Goal: Task Accomplishment & Management: Use online tool/utility

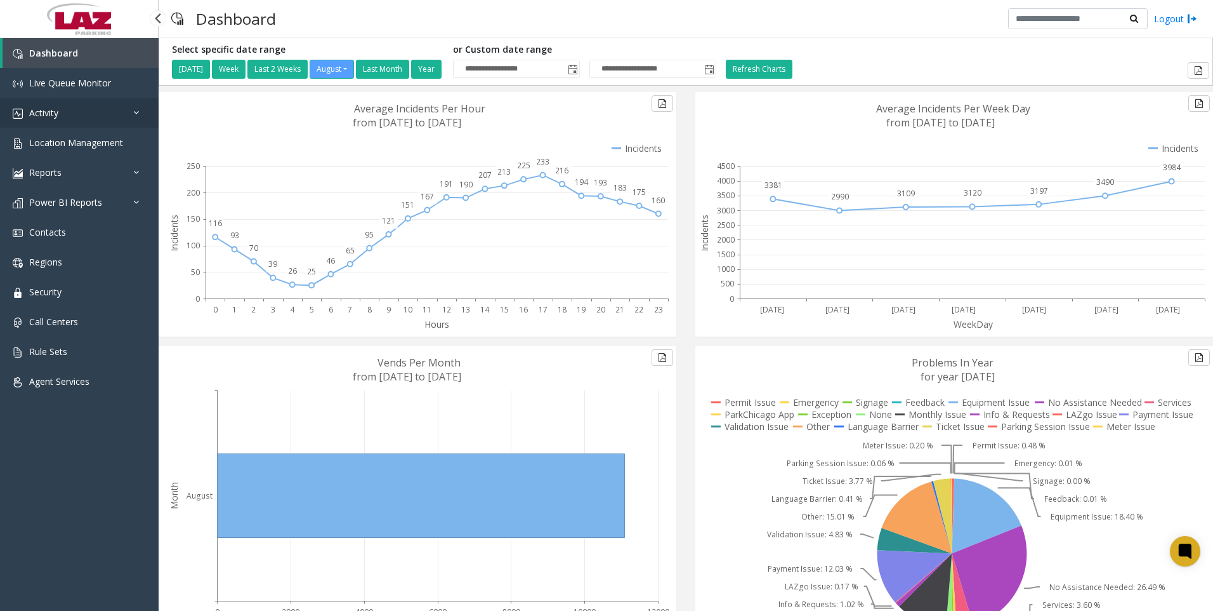
click at [57, 106] on link "Activity" at bounding box center [79, 113] width 159 height 30
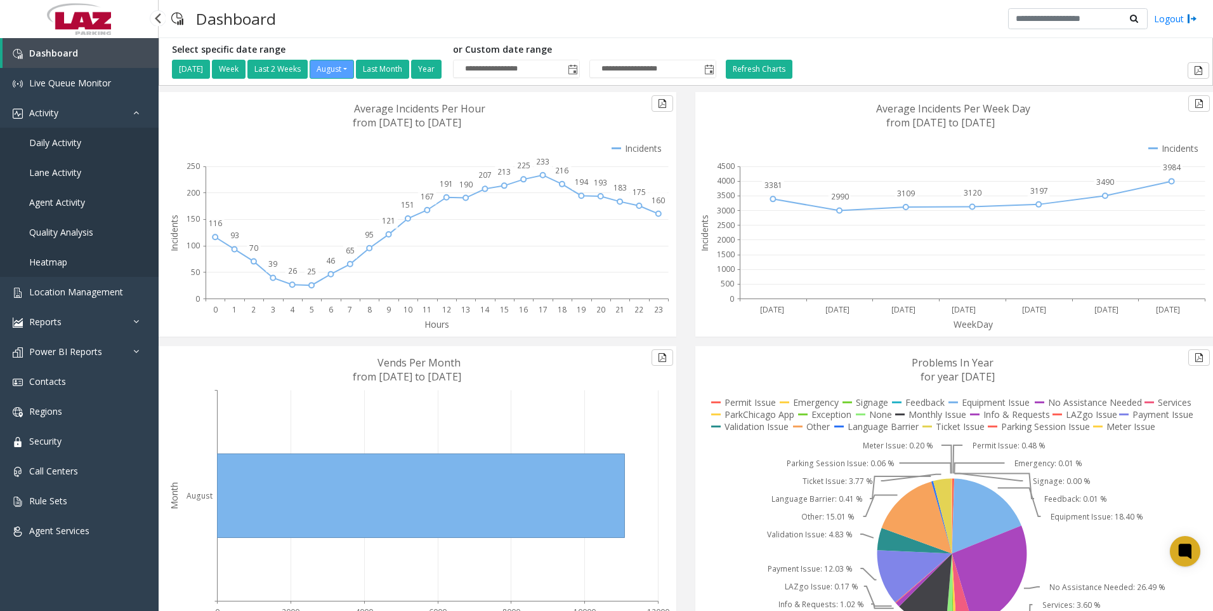
click at [60, 142] on span "Daily Activity" at bounding box center [55, 142] width 52 height 12
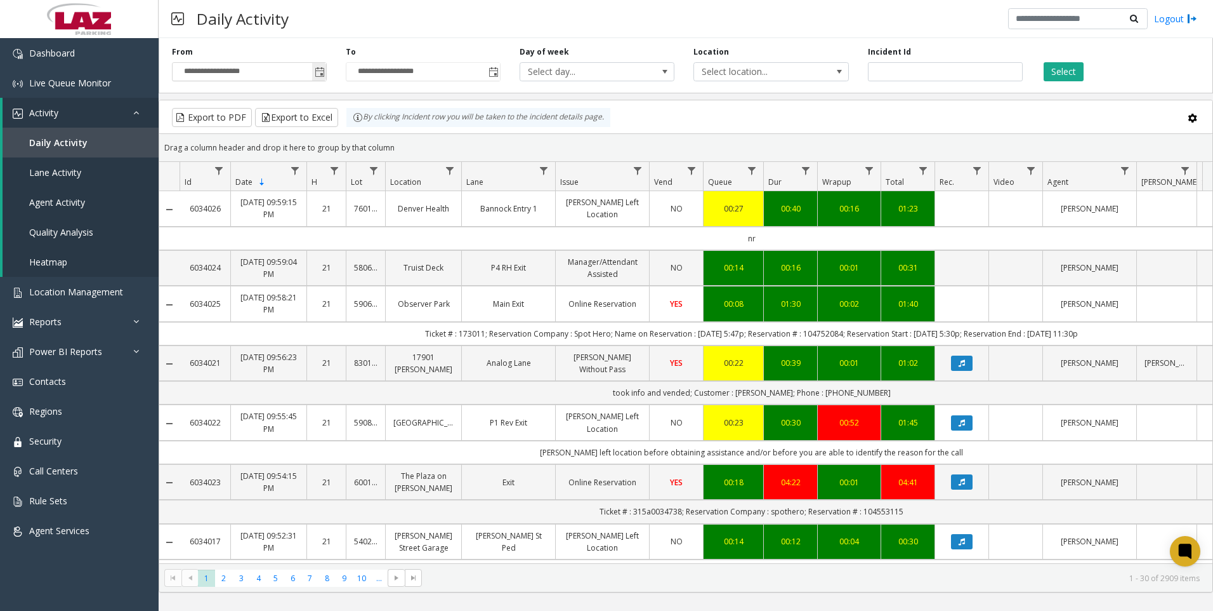
click at [319, 72] on span "Toggle popup" at bounding box center [320, 72] width 10 height 10
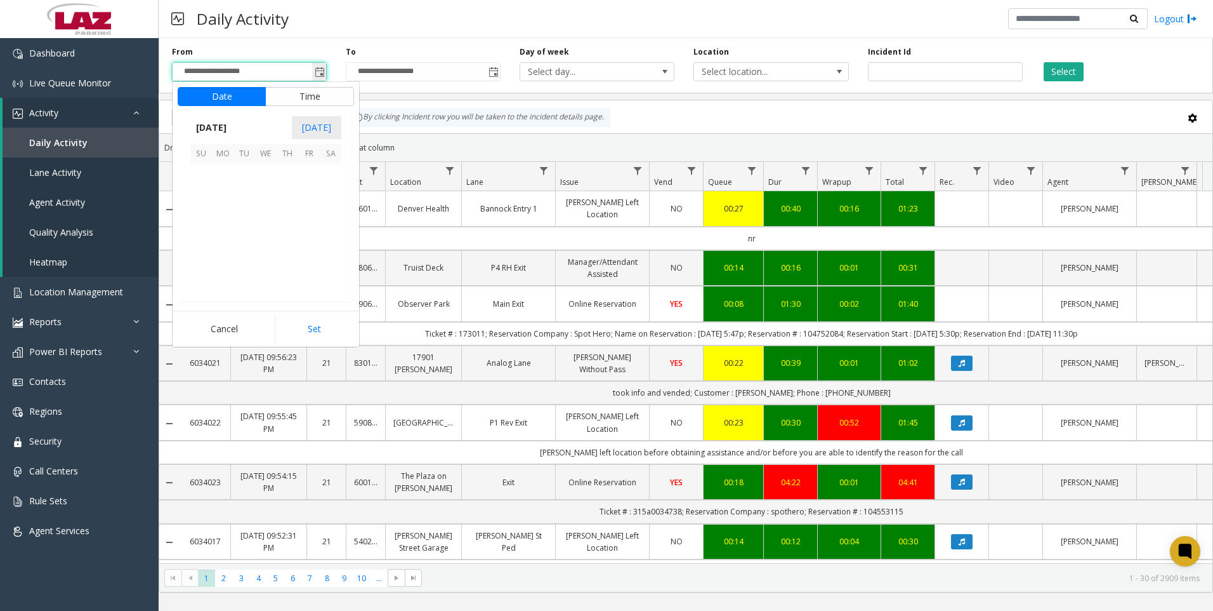
scroll to position [227625, 0]
click at [308, 95] on button "Time" at bounding box center [309, 96] width 89 height 19
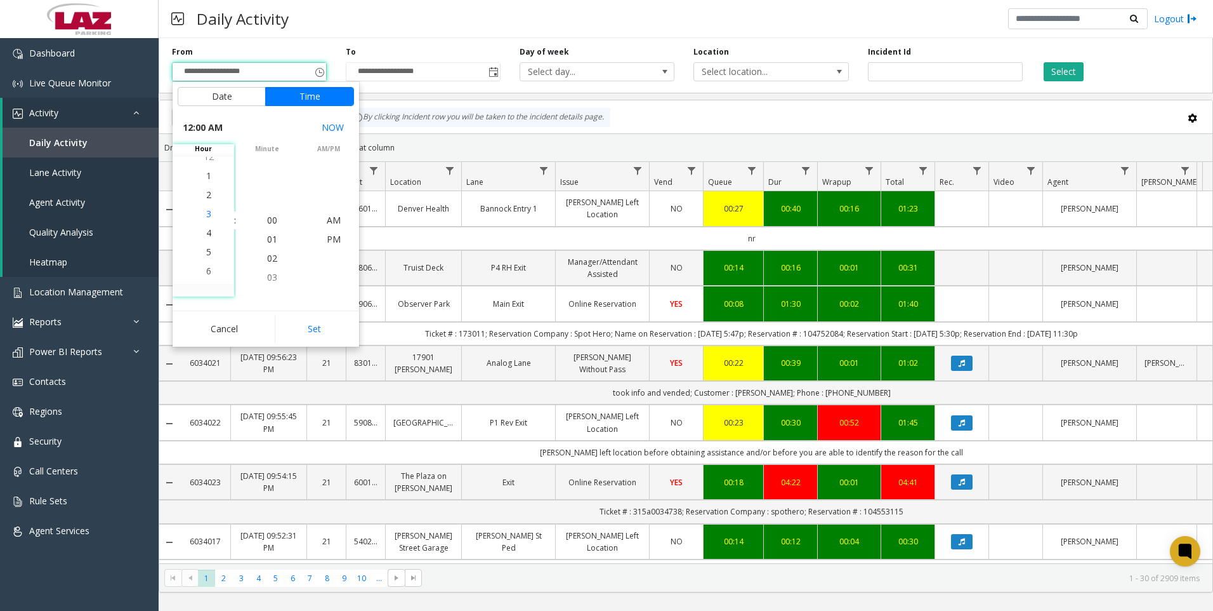
scroll to position [76, 0]
click at [206, 220] on span "4" at bounding box center [208, 220] width 5 height 12
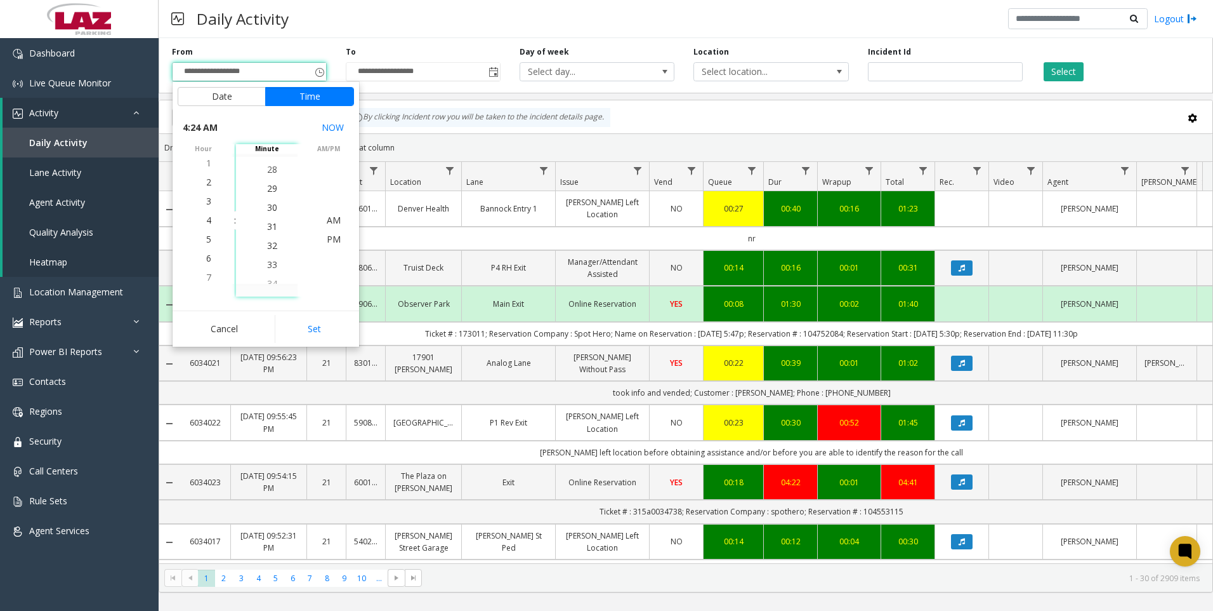
scroll to position [590, 0]
click at [270, 201] on span "30" at bounding box center [272, 201] width 10 height 12
click at [328, 237] on span "PM" at bounding box center [334, 239] width 14 height 12
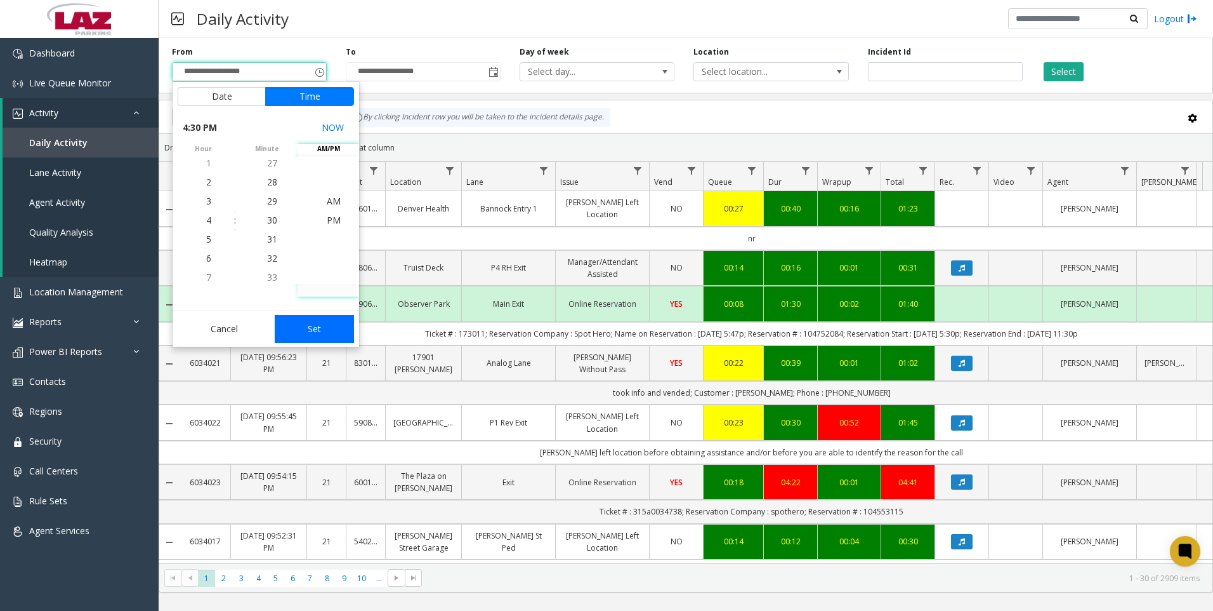
click at [327, 326] on button "Set" at bounding box center [315, 329] width 80 height 28
type input "**********"
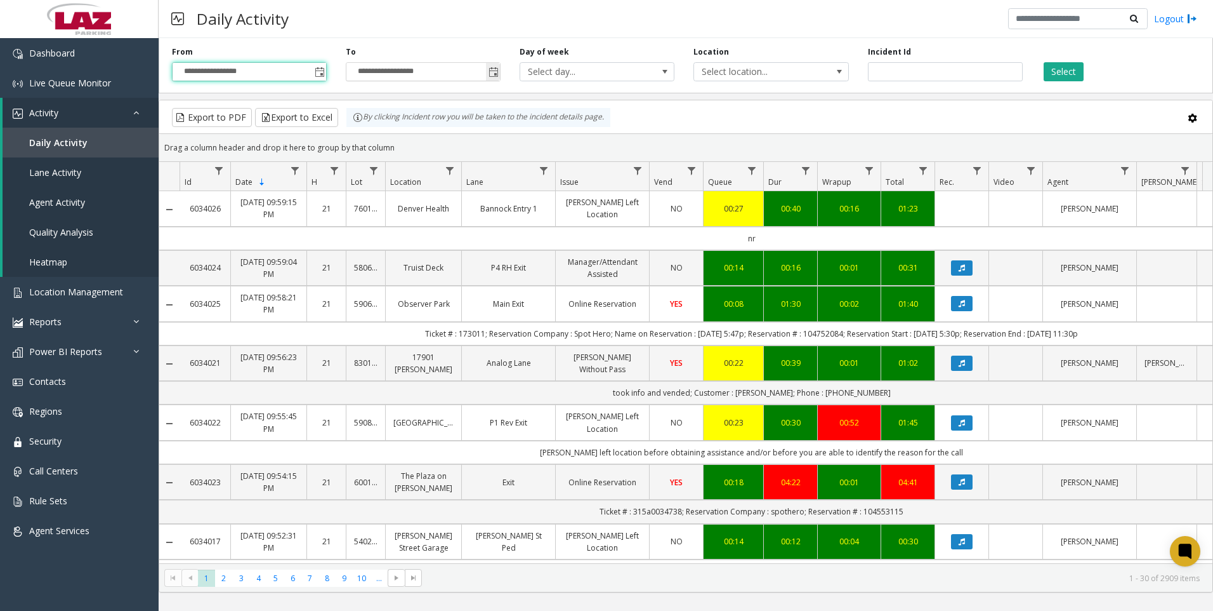
click at [494, 71] on span "Toggle popup" at bounding box center [494, 72] width 10 height 10
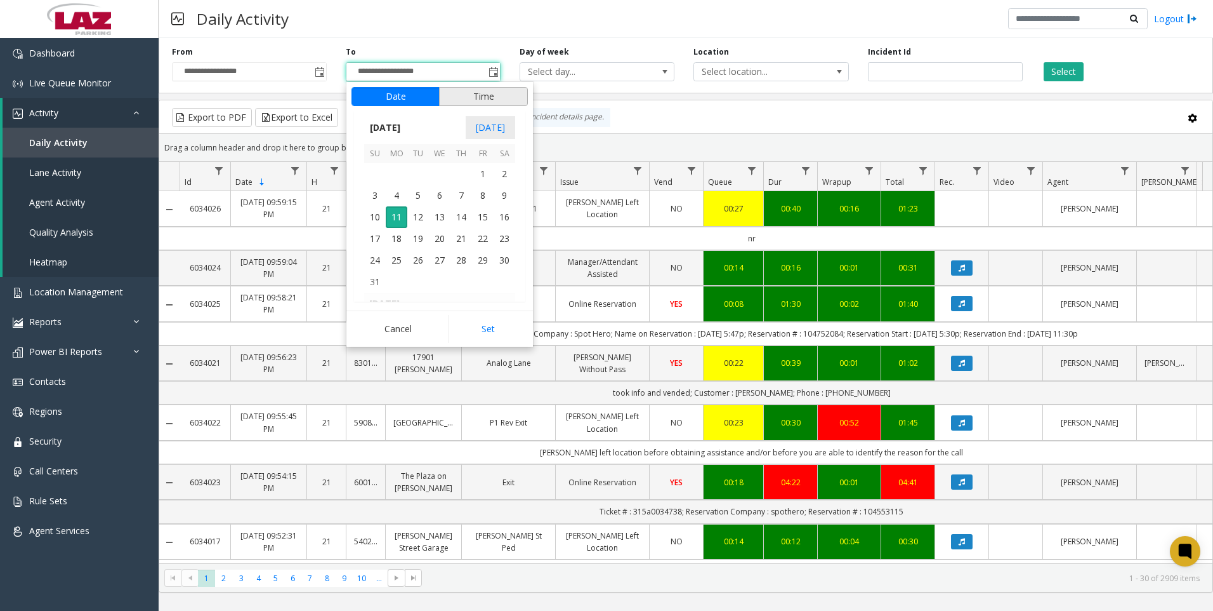
click at [479, 96] on button "Time" at bounding box center [483, 96] width 89 height 19
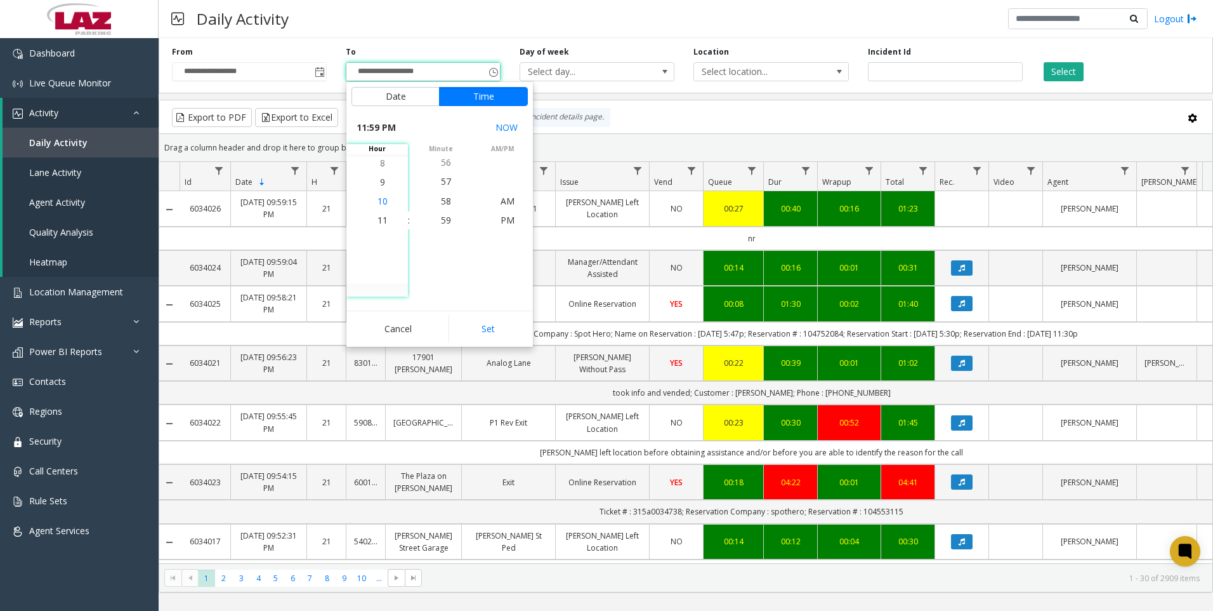
click at [378, 200] on span "10" at bounding box center [383, 201] width 10 height 12
click at [442, 220] on span "00" at bounding box center [446, 220] width 10 height 12
click at [508, 218] on span "PM" at bounding box center [508, 220] width 14 height 12
click at [481, 322] on button "Set" at bounding box center [489, 329] width 80 height 28
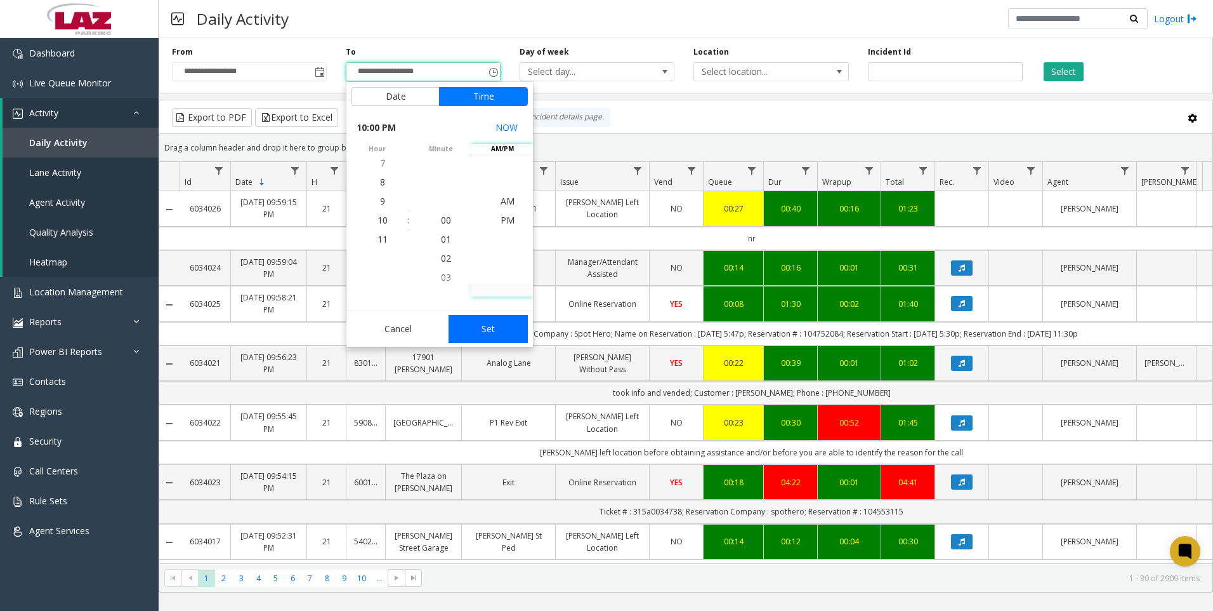
type input "**********"
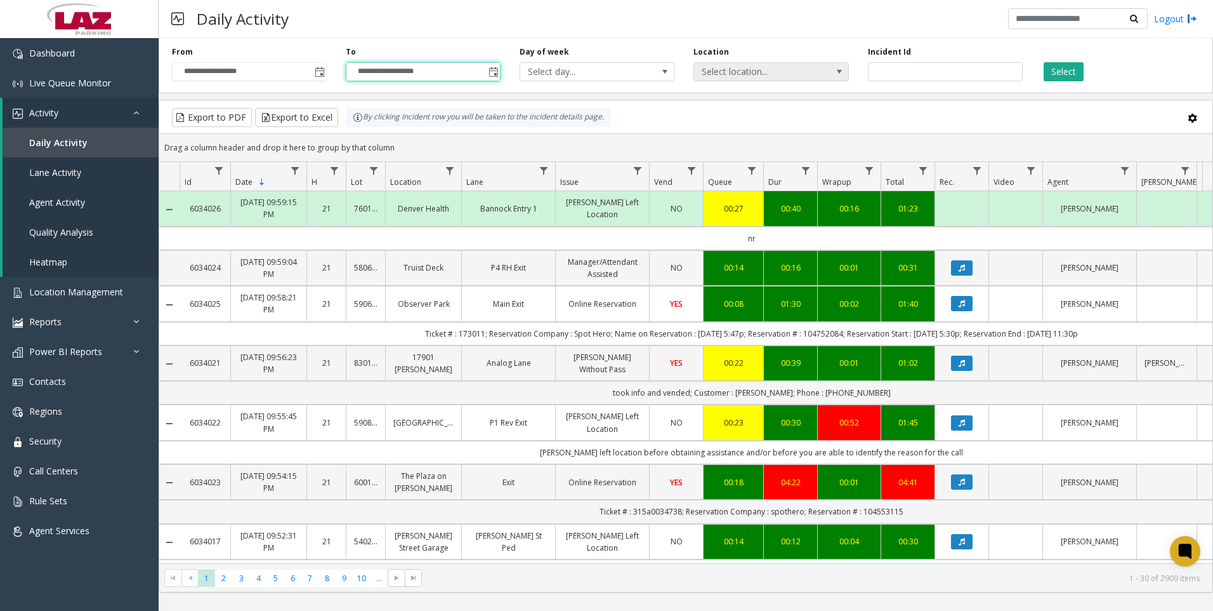
click at [744, 66] on span "Select location..." at bounding box center [755, 72] width 123 height 18
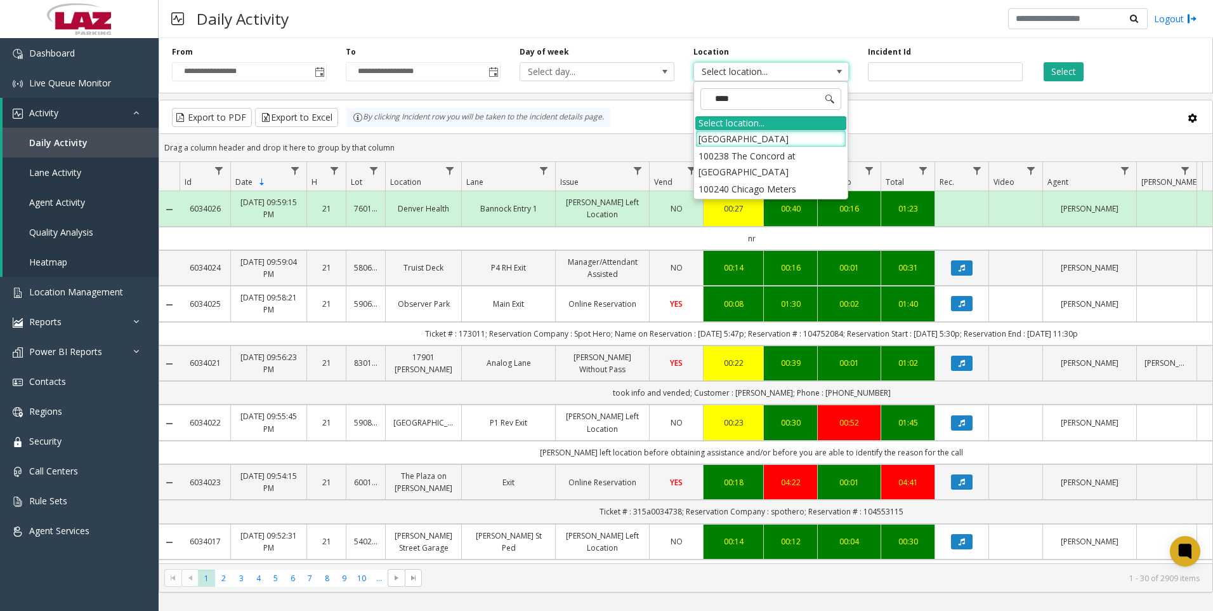
type input "*****"
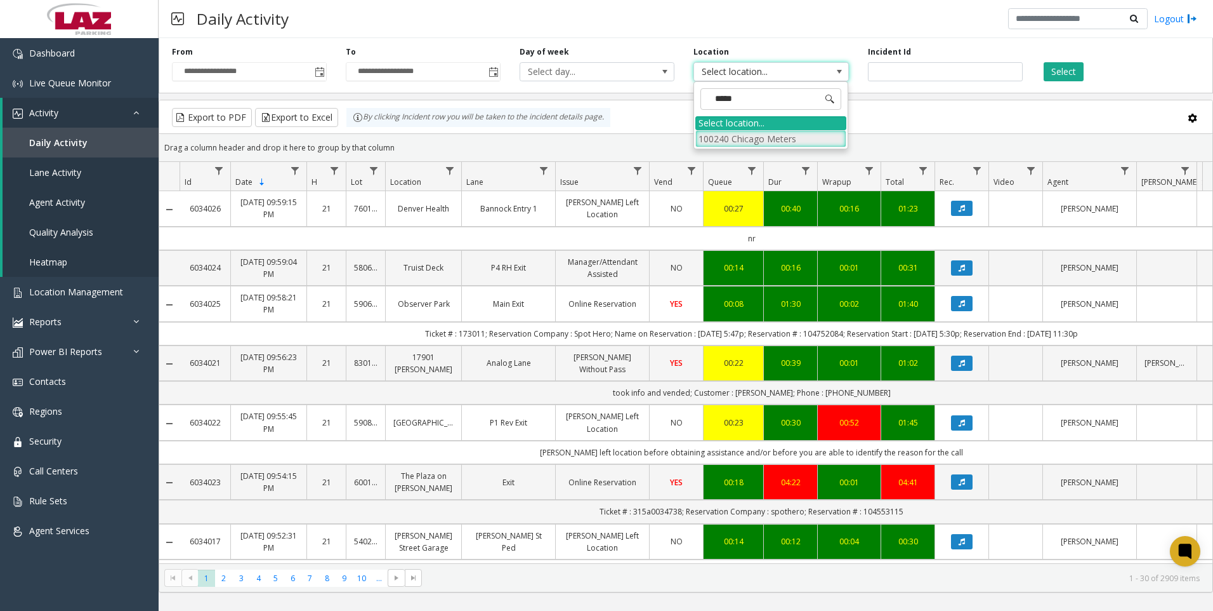
click at [716, 135] on li "100240 Chicago Meters" at bounding box center [771, 138] width 151 height 17
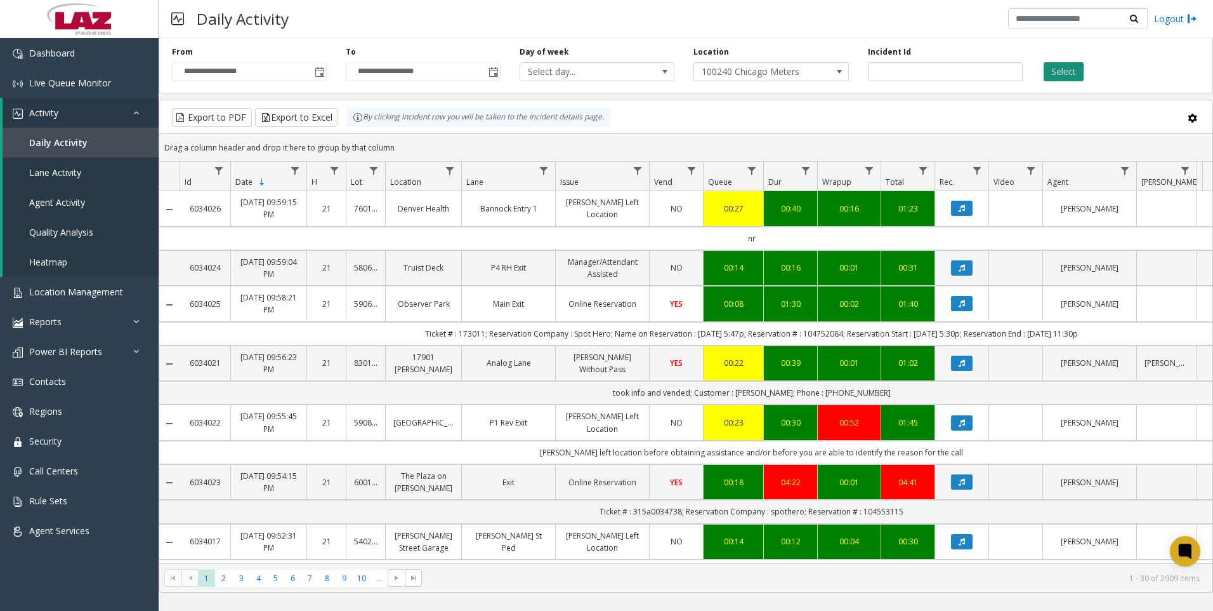
click at [1066, 69] on button "Select" at bounding box center [1064, 71] width 40 height 19
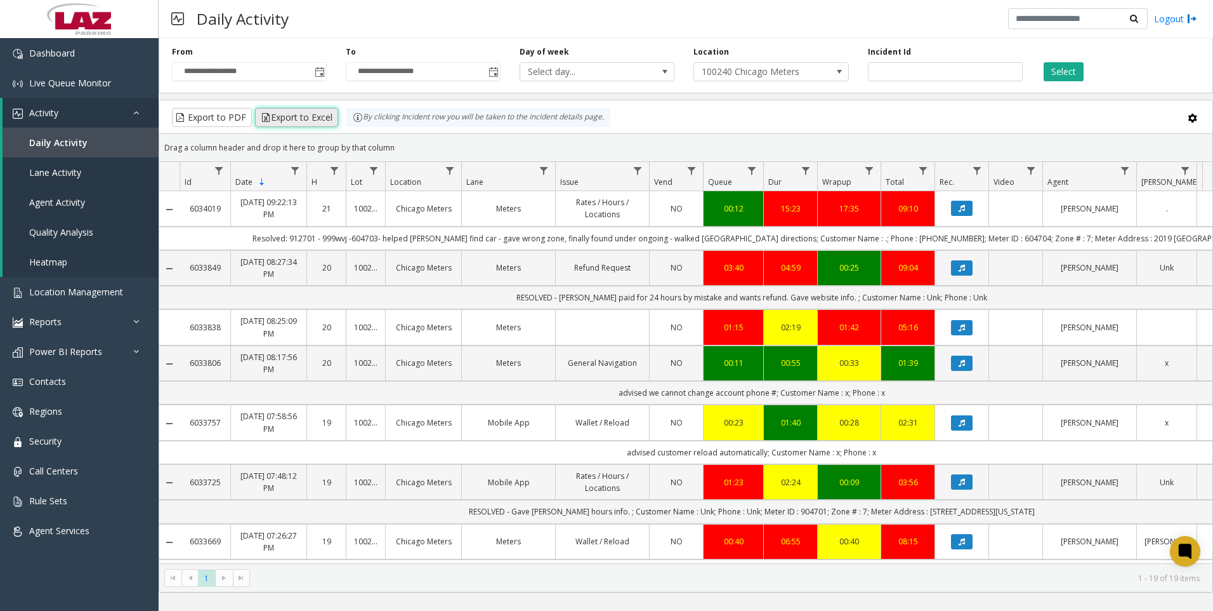
click at [312, 115] on button "Export to Excel" at bounding box center [296, 117] width 83 height 19
